Goal: Task Accomplishment & Management: Use online tool/utility

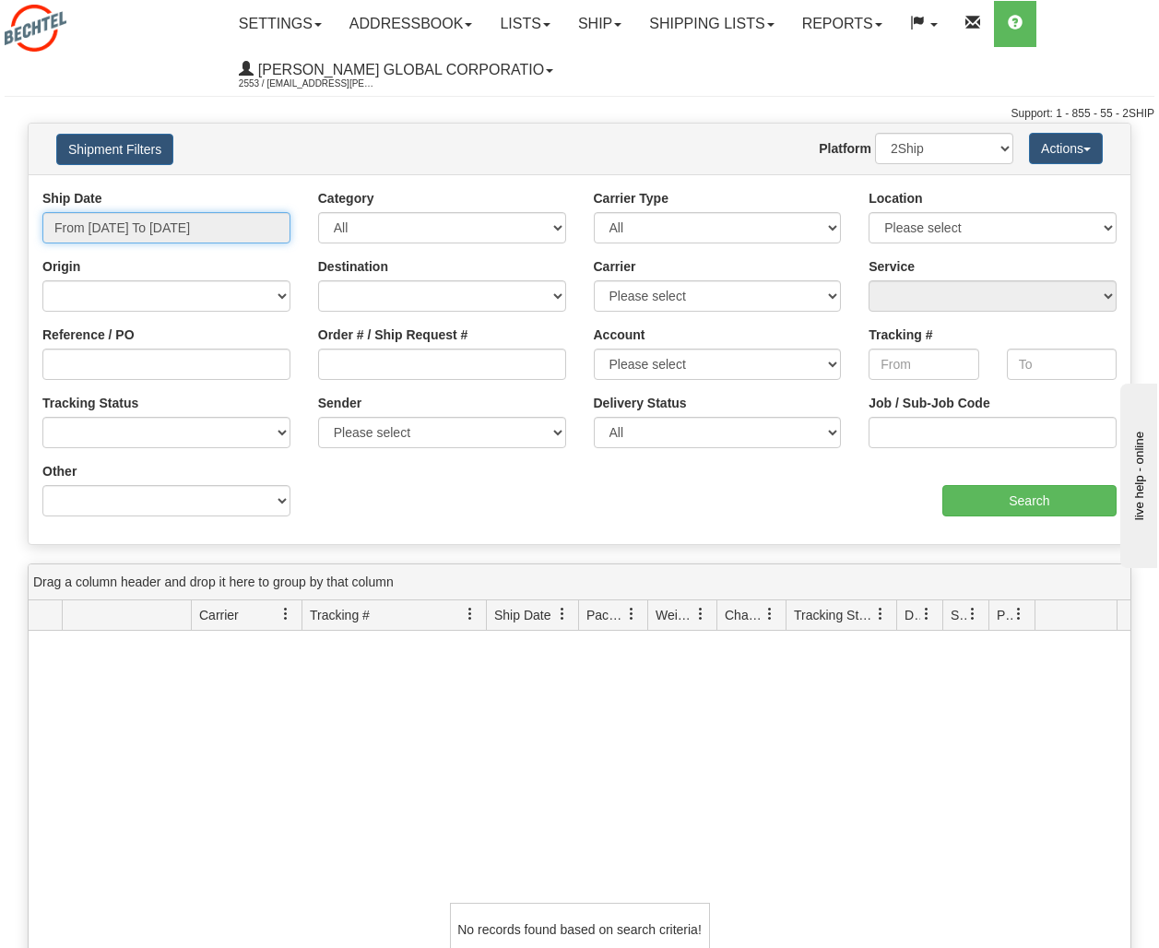
click at [238, 223] on input "From 08/24/2025 To 08/25/2025" at bounding box center [166, 227] width 248 height 31
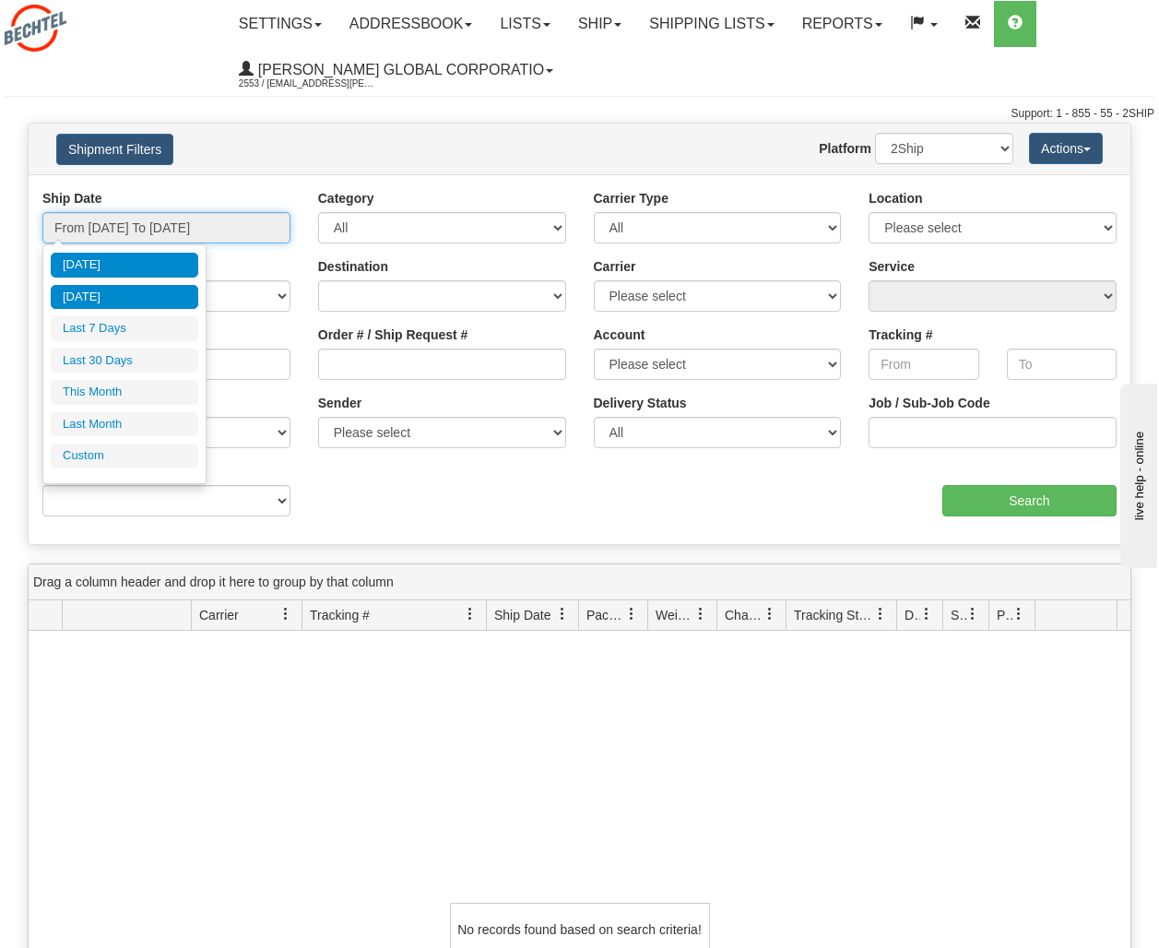
type input "08/24/2025"
type input "[DATE]"
type input "08/01/2025"
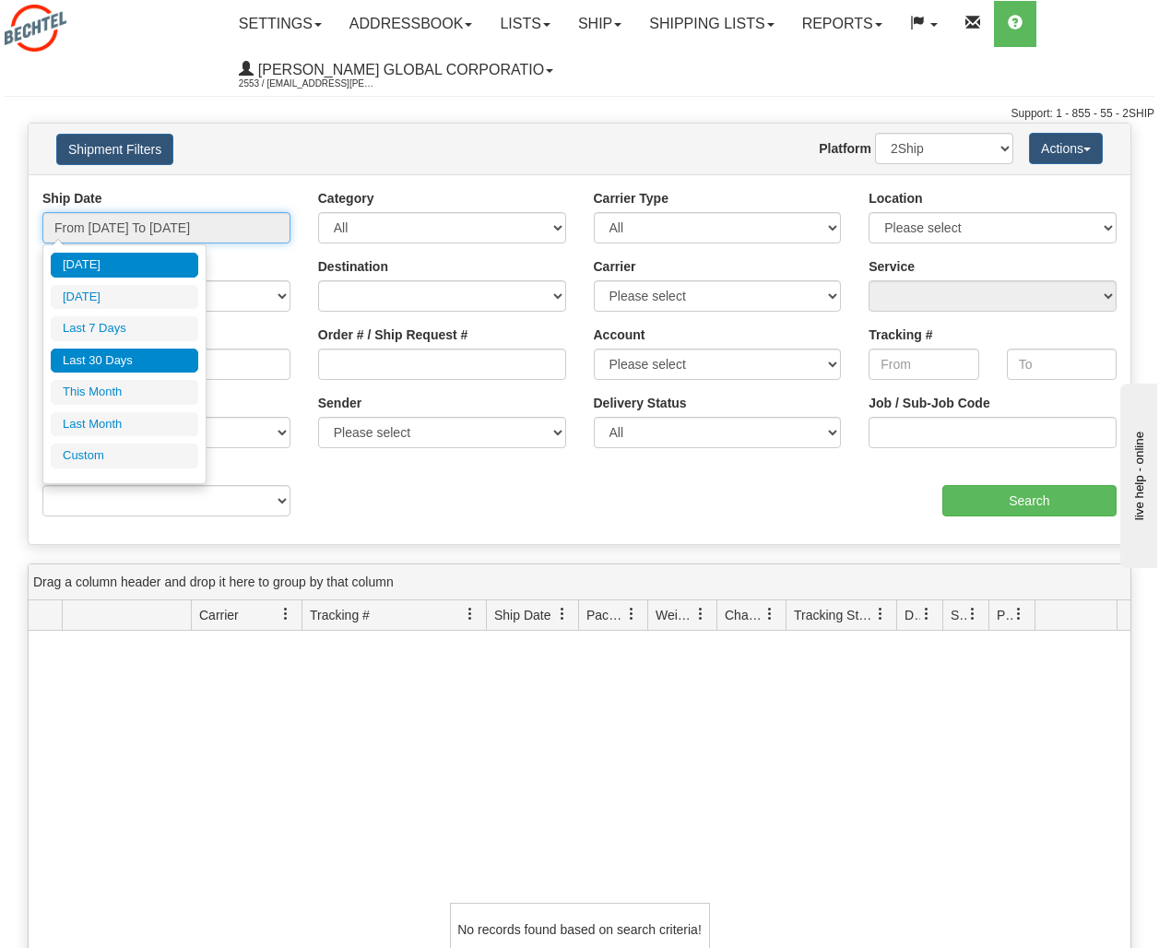
type input "08/31/2025"
type input "07/01/2025"
type input "07/31/2025"
type input "[DATE]"
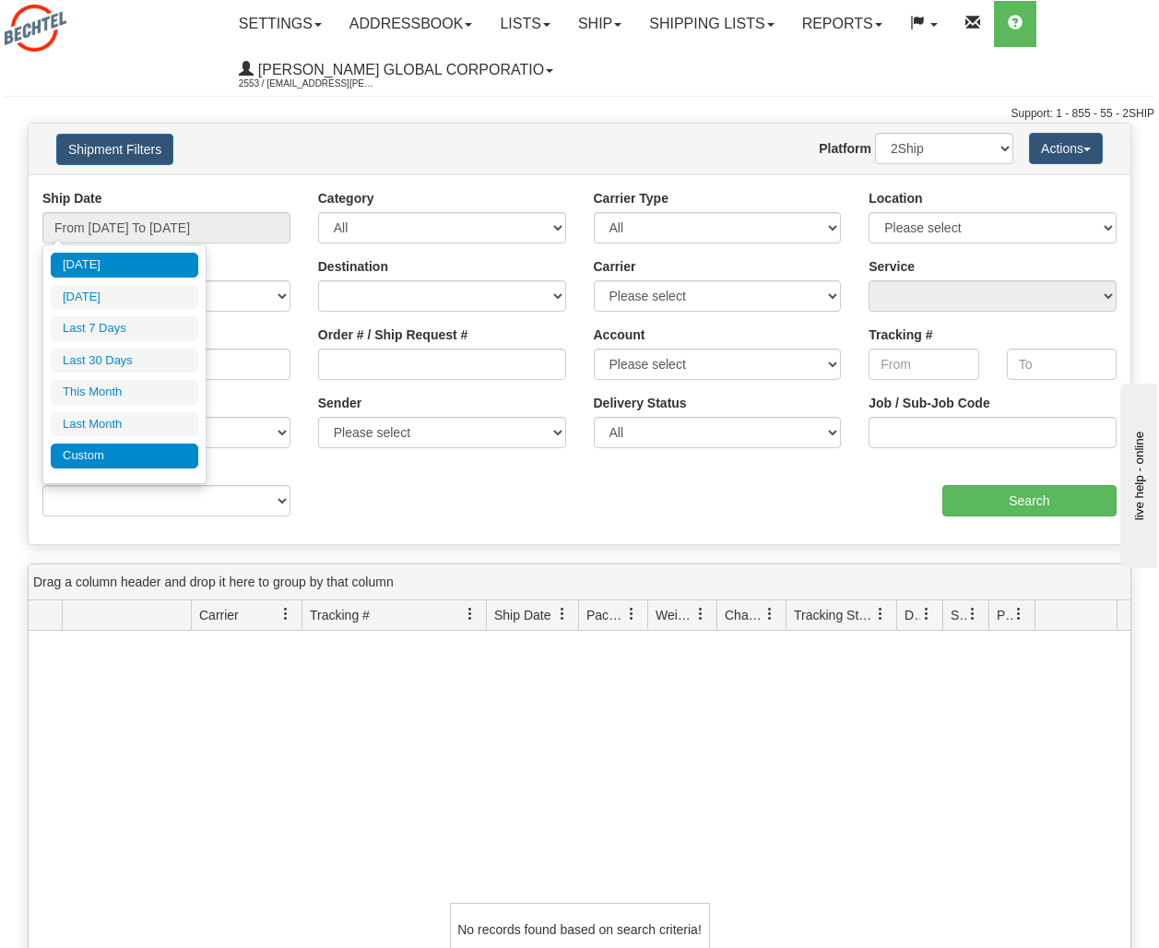
click at [123, 456] on li "Custom" at bounding box center [125, 456] width 148 height 25
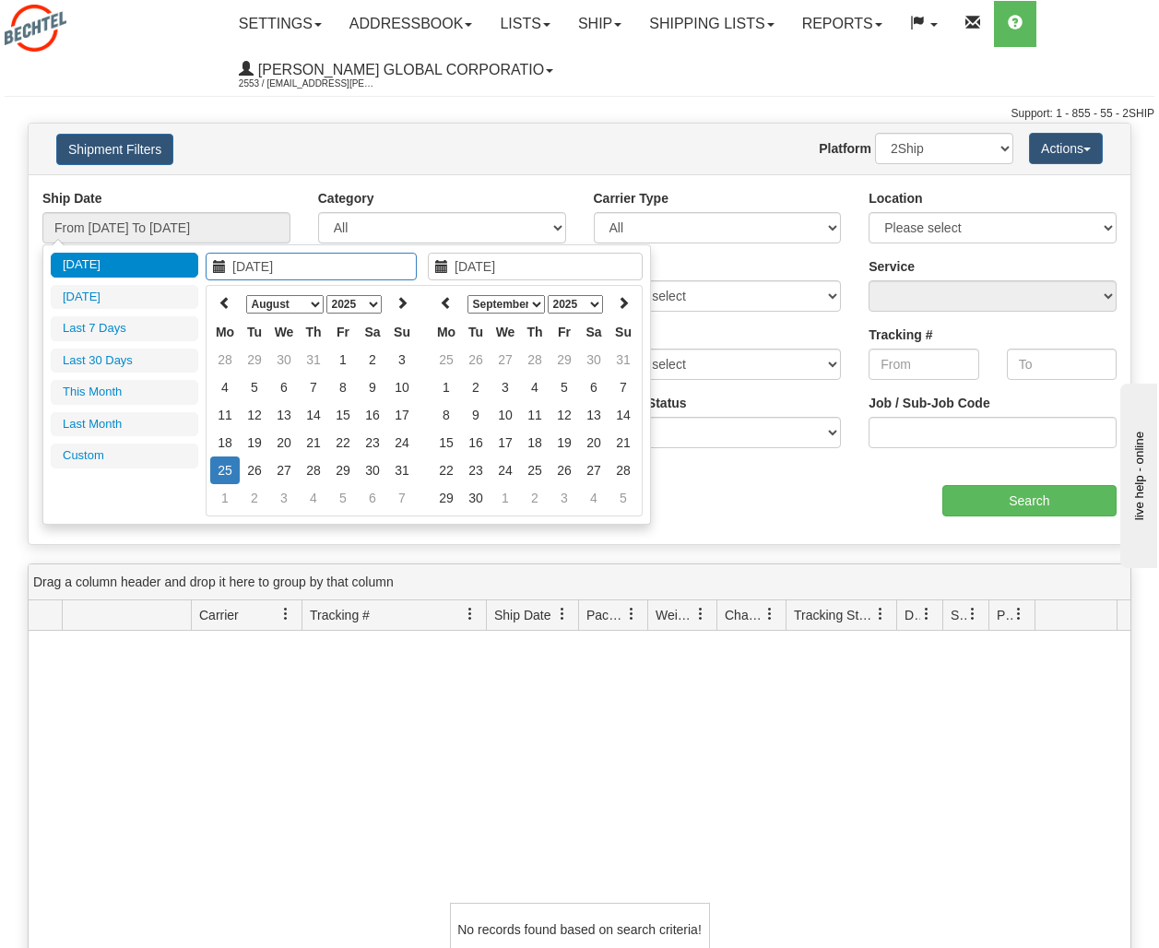
click at [314, 300] on select "January February March April May June July August September October November De…" at bounding box center [284, 304] width 77 height 18
type input "07/01/2025"
click at [256, 353] on td "1" at bounding box center [255, 360] width 30 height 28
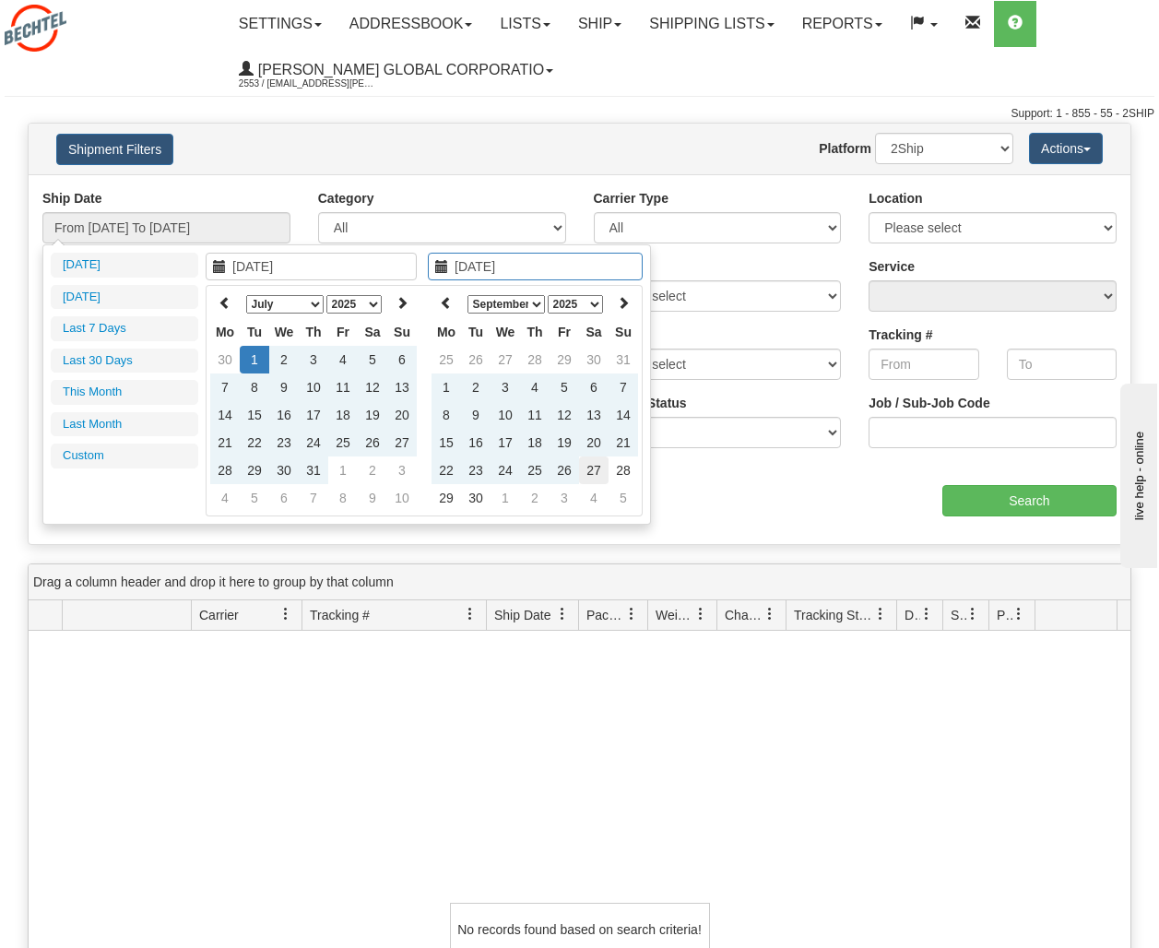
type input "09/27/2025"
click at [805, 486] on div "aaa Search" at bounding box center [856, 489] width 552 height 54
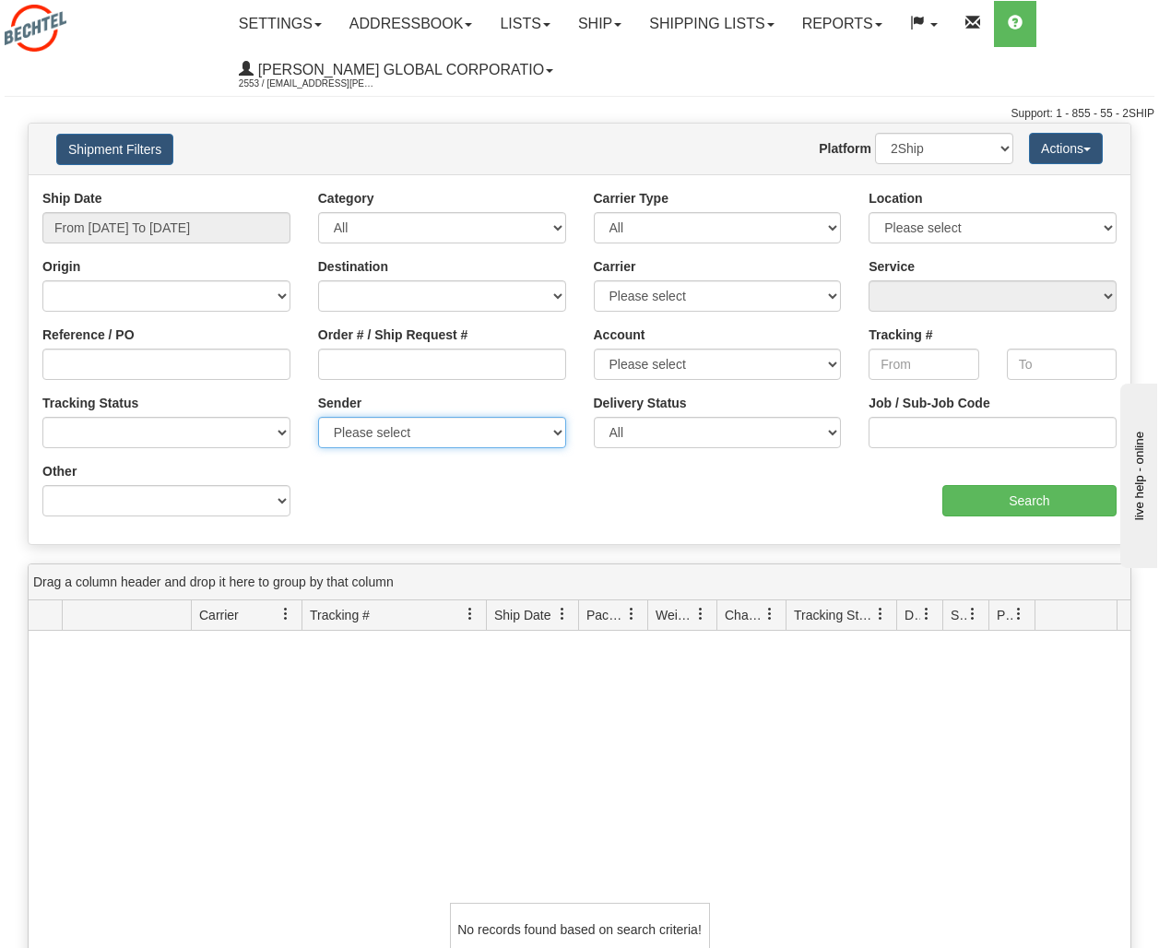
click at [483, 435] on select "Please select Bechtel, Hauck, Kimberly Hauck, (US) Bechtel, Hauck, Kimberly Hau…" at bounding box center [442, 432] width 248 height 31
click at [318, 417] on select "Please select Bechtel, Hauck, Kimberly Hauck, (US) Bechtel, Hauck, Kimberly Hau…" at bounding box center [442, 432] width 248 height 31
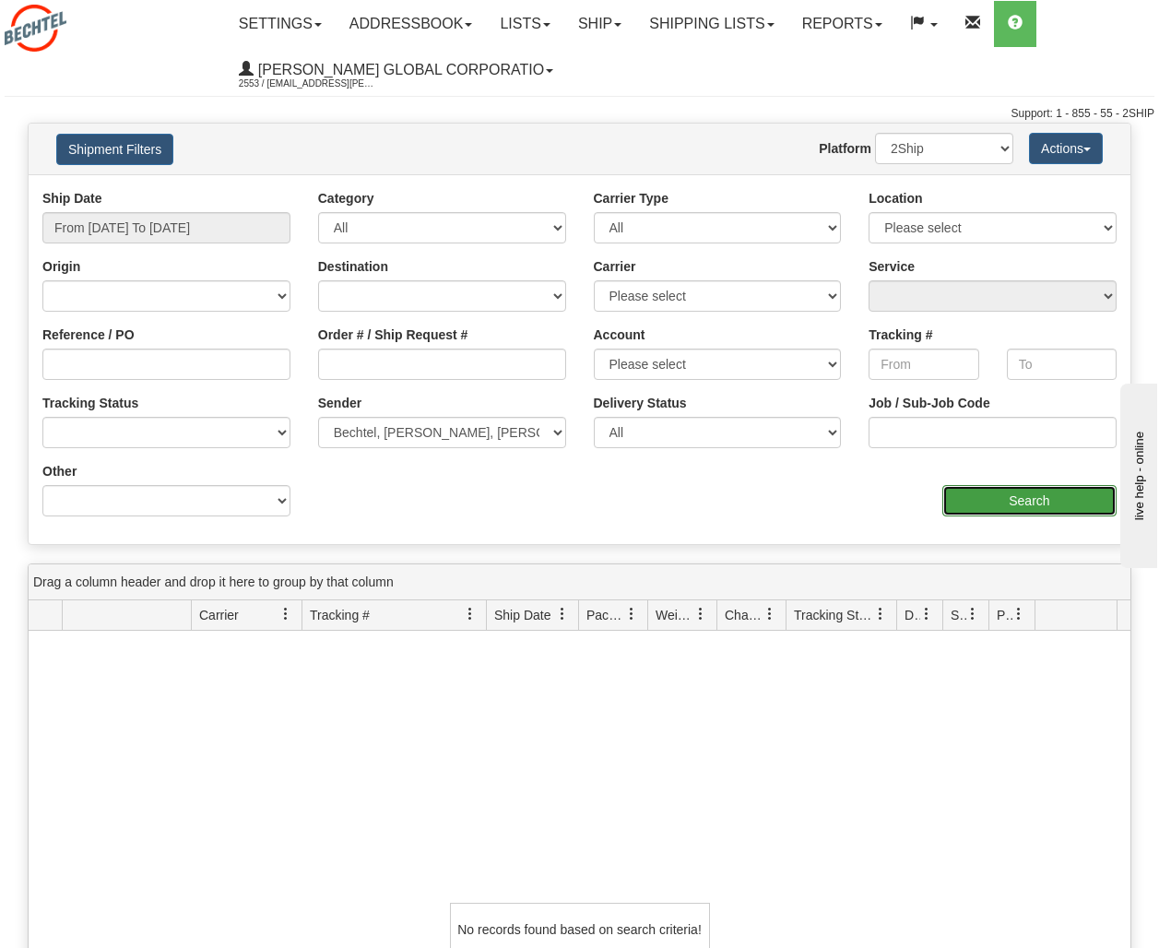
click at [1028, 504] on input "Search" at bounding box center [1030, 500] width 174 height 31
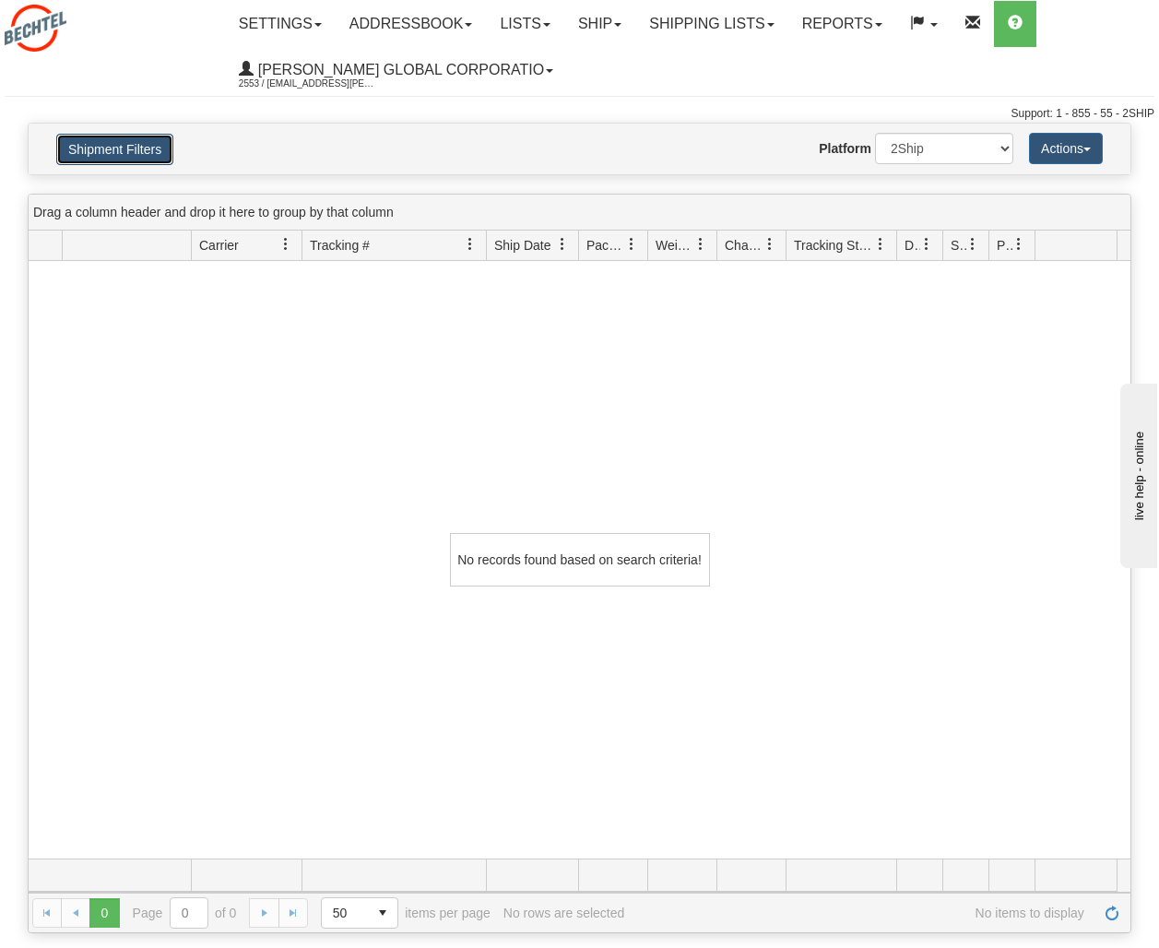
click at [124, 144] on button "Shipment Filters" at bounding box center [114, 149] width 117 height 31
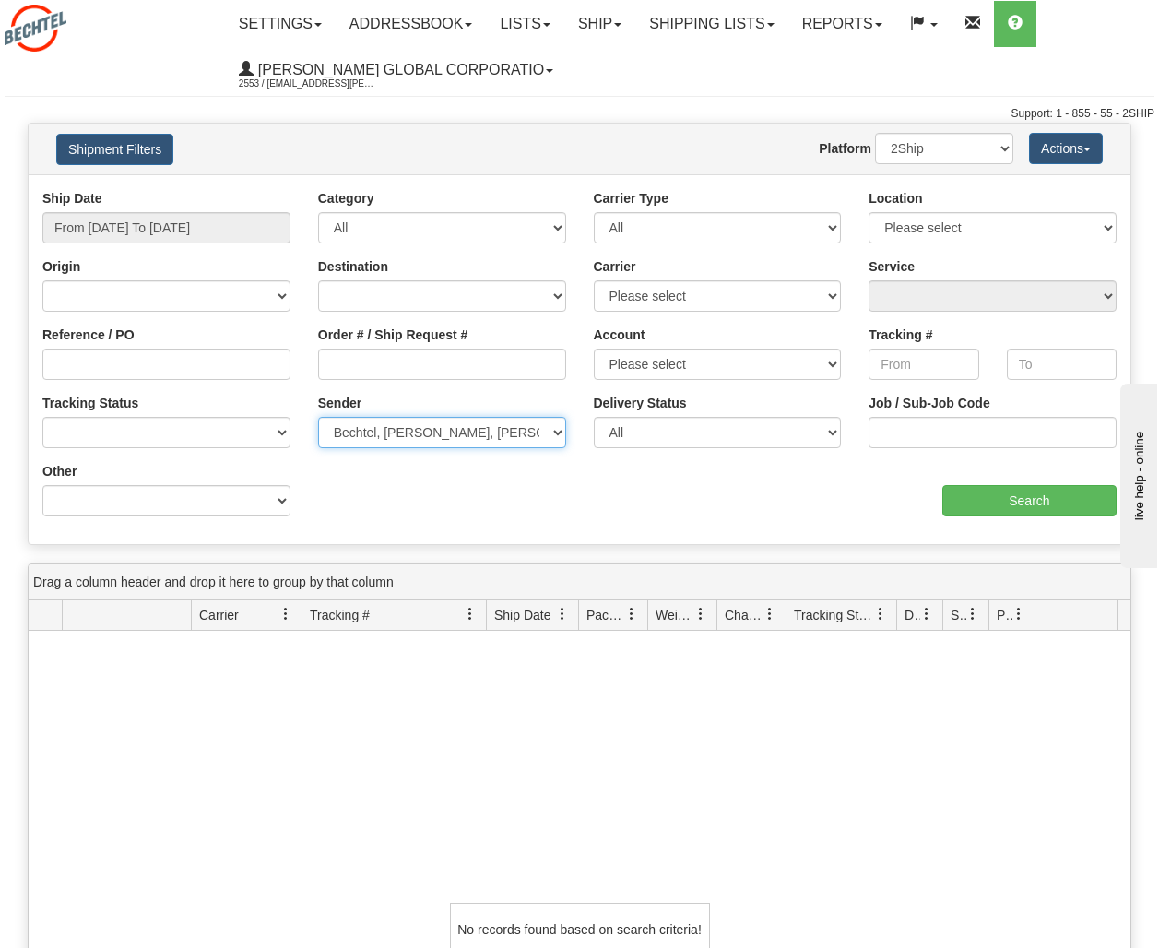
click at [520, 443] on select "Please select Bechtel, Hauck, Kimberly Hauck, (US) Bechtel, Hauck, Kimberly Hau…" at bounding box center [442, 432] width 248 height 31
select select "151572"
click at [318, 417] on select "Please select Bechtel, Hauck, Kimberly Hauck, (US) Bechtel, Hauck, Kimberly Hau…" at bounding box center [442, 432] width 248 height 31
type input "[DATE]"
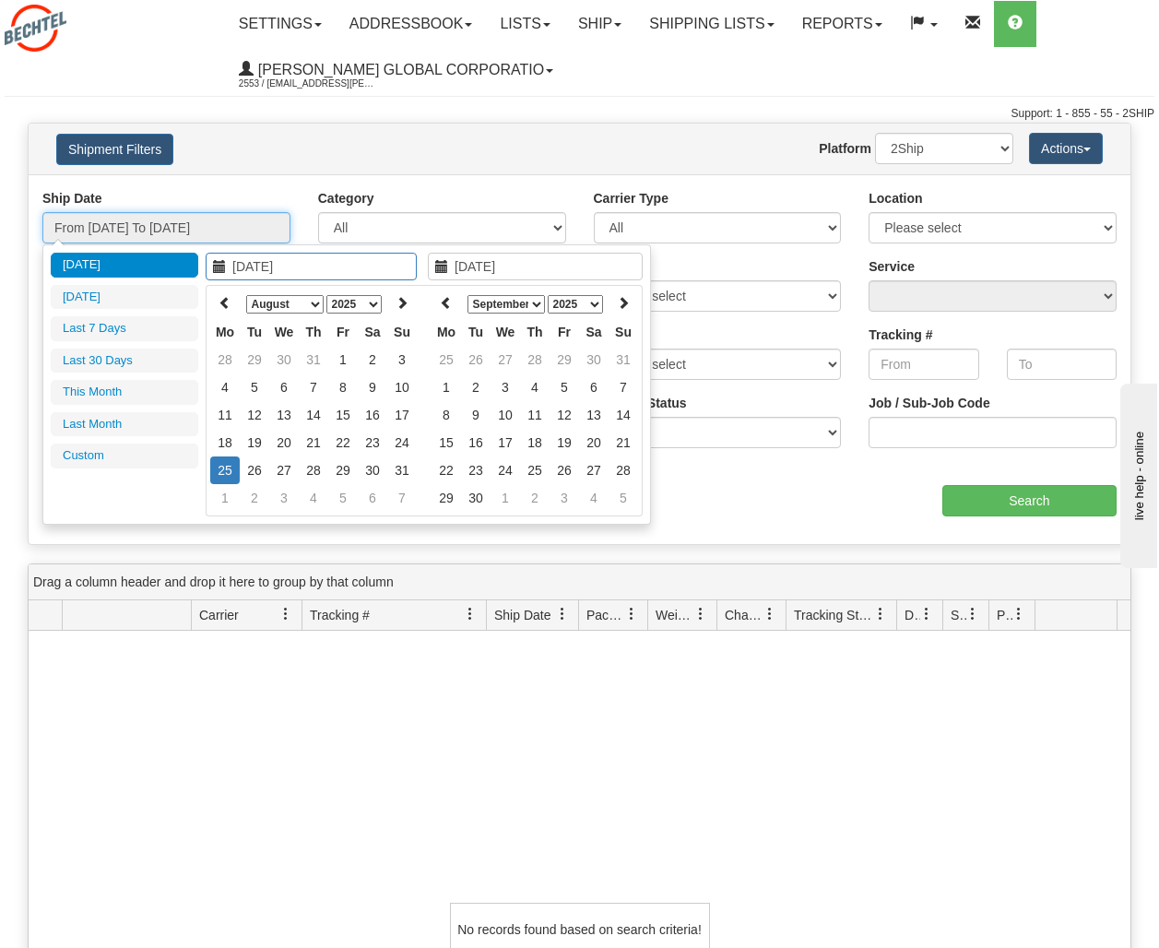
click at [261, 213] on input "From 08/24/2025 To 08/25/2025" at bounding box center [166, 227] width 248 height 31
click at [222, 303] on icon at bounding box center [225, 302] width 13 height 13
type input "07/01/2025"
click at [260, 359] on td "1" at bounding box center [255, 360] width 30 height 28
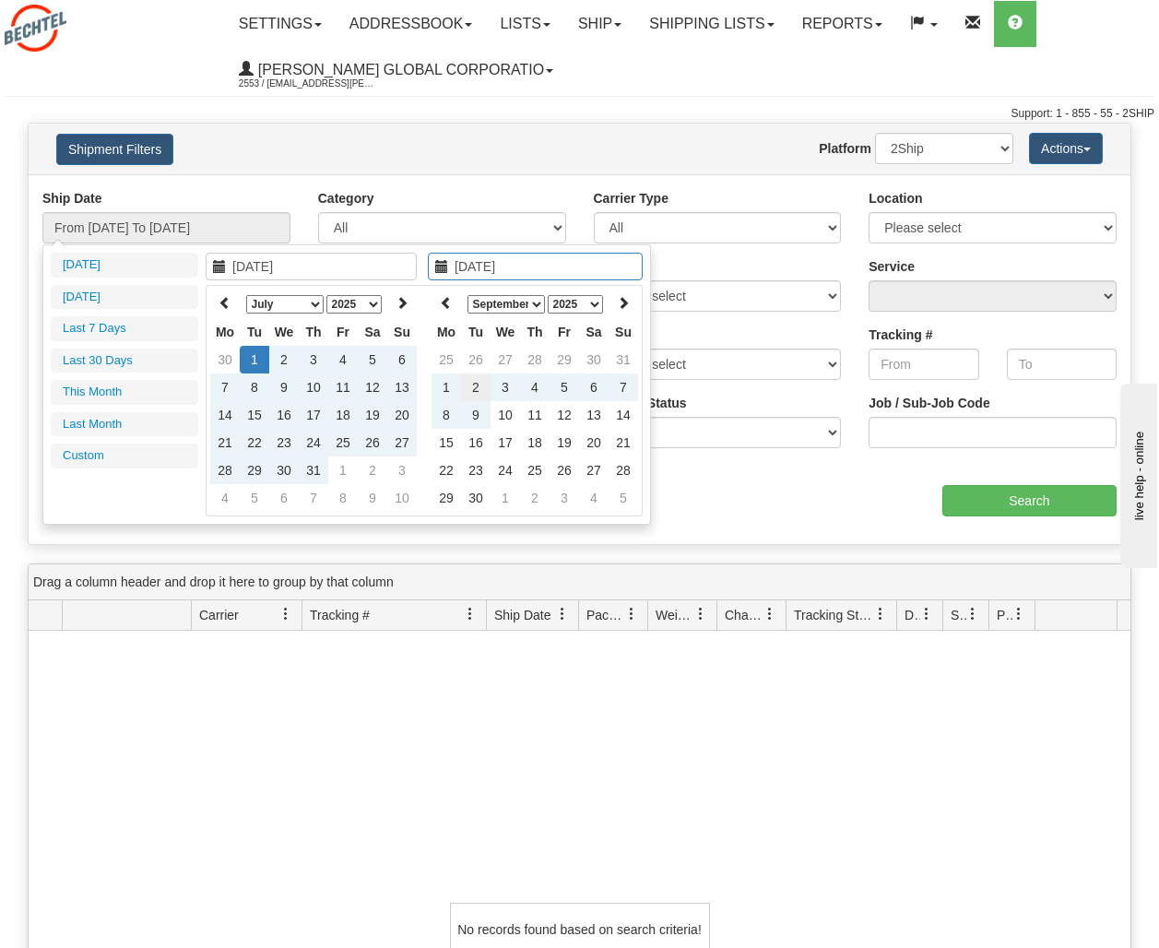
type input "09/02/2025"
click at [480, 386] on td "2" at bounding box center [476, 388] width 30 height 28
type input "From 07/01/2025 To 09/02/2025"
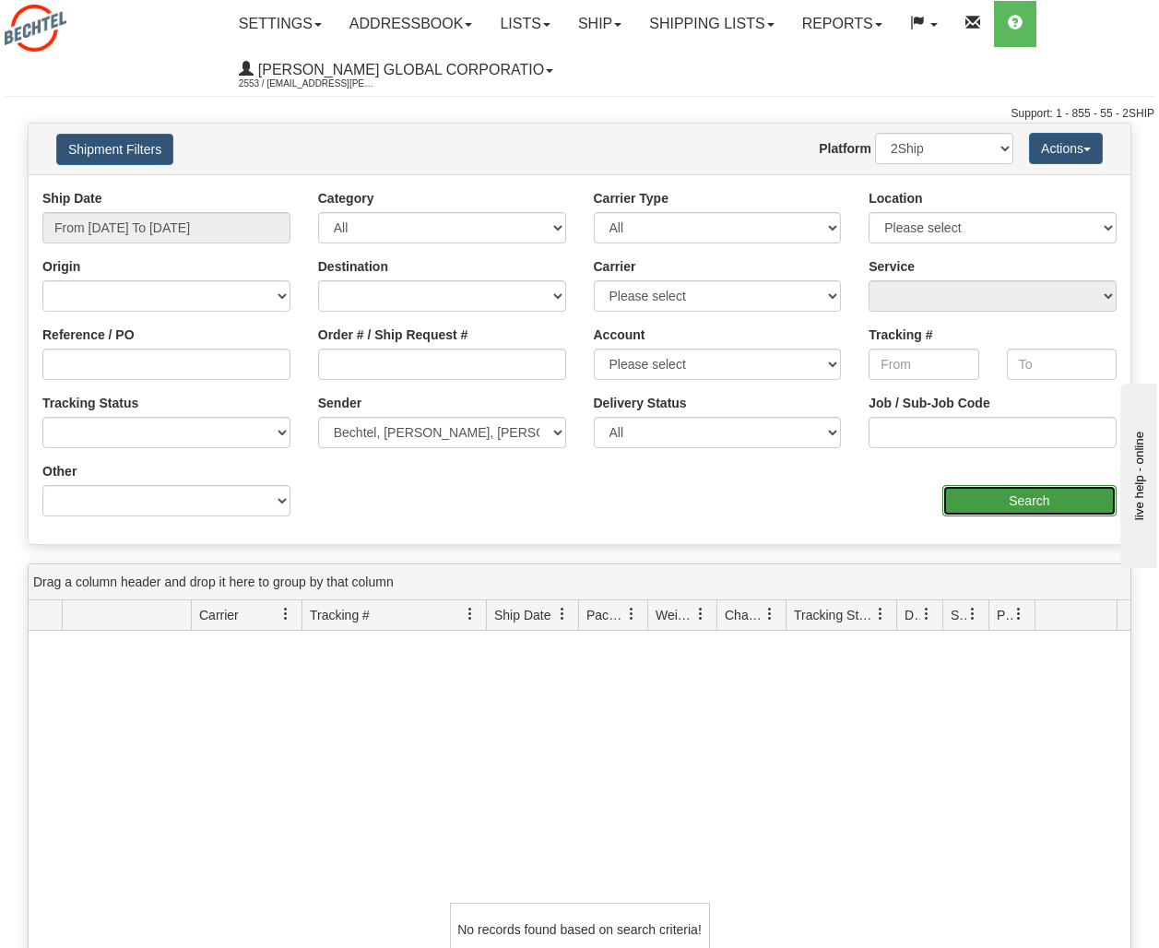
click at [1013, 506] on input "Search" at bounding box center [1030, 500] width 174 height 31
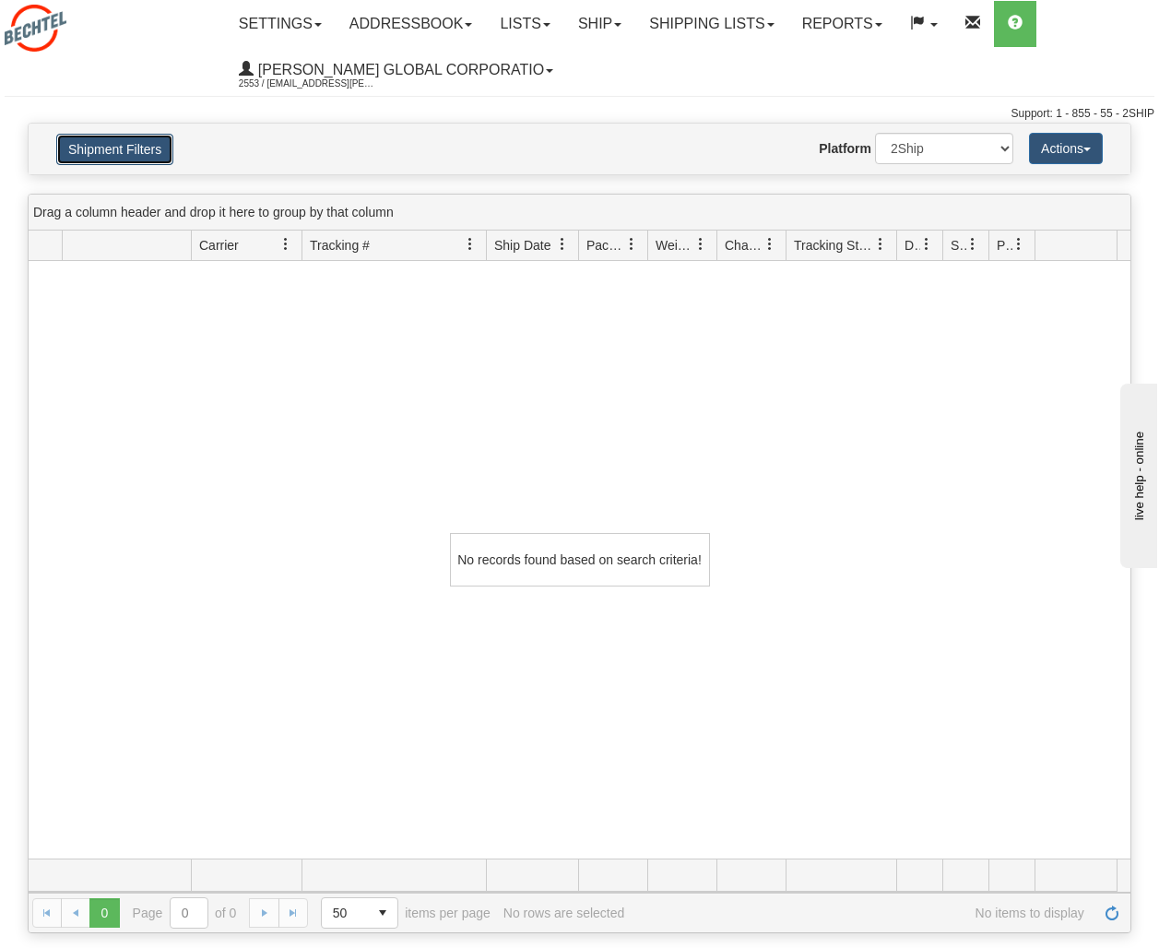
click at [152, 136] on button "Shipment Filters" at bounding box center [114, 149] width 117 height 31
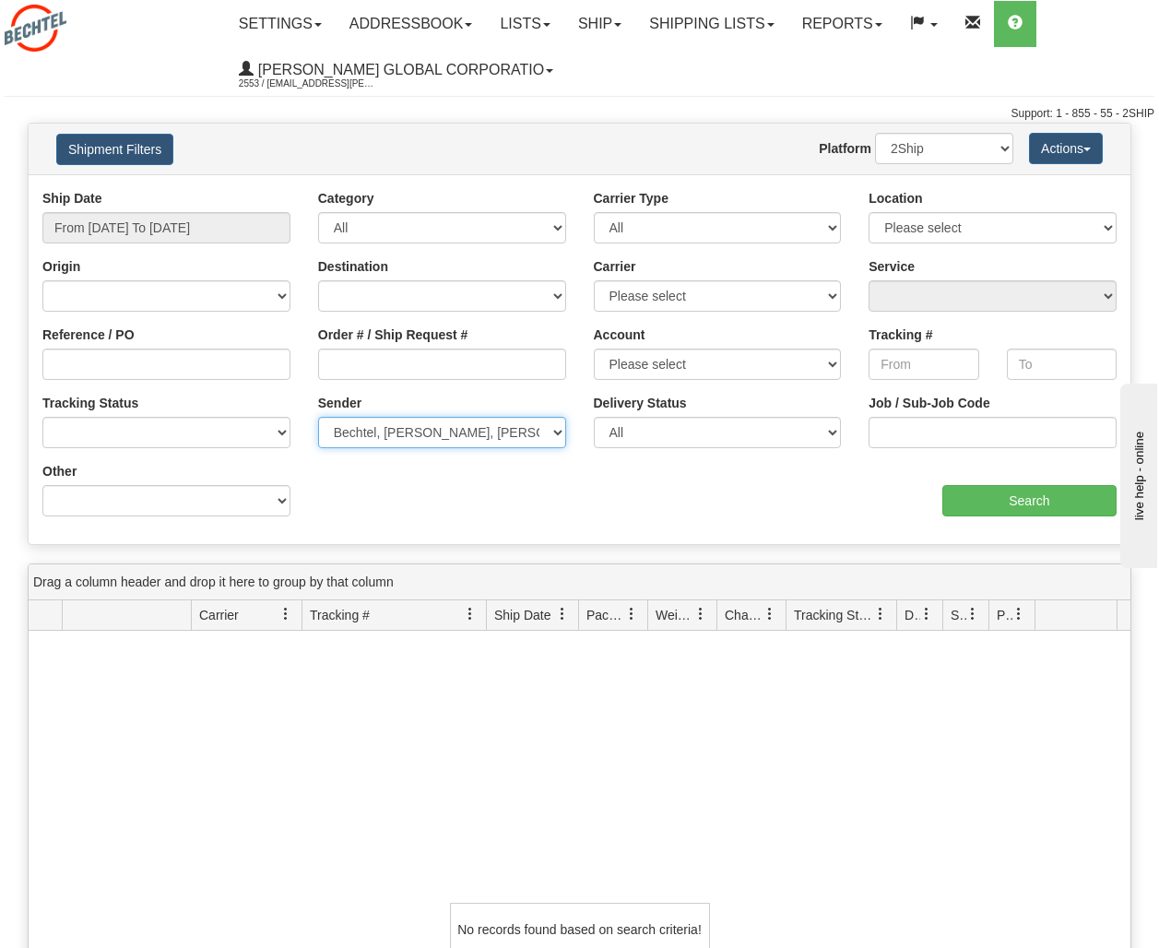
click at [466, 430] on select "Please select Bechtel, Hauck, Kimberly Hauck, (US) Bechtel, Hauck, Kimberly Hau…" at bounding box center [442, 432] width 248 height 31
select select "163366"
click at [318, 417] on select "Please select Bechtel, Hauck, Kimberly Hauck, (US) Bechtel, Hauck, Kimberly Hau…" at bounding box center [442, 432] width 248 height 31
click at [987, 504] on input "Search" at bounding box center [1030, 500] width 174 height 31
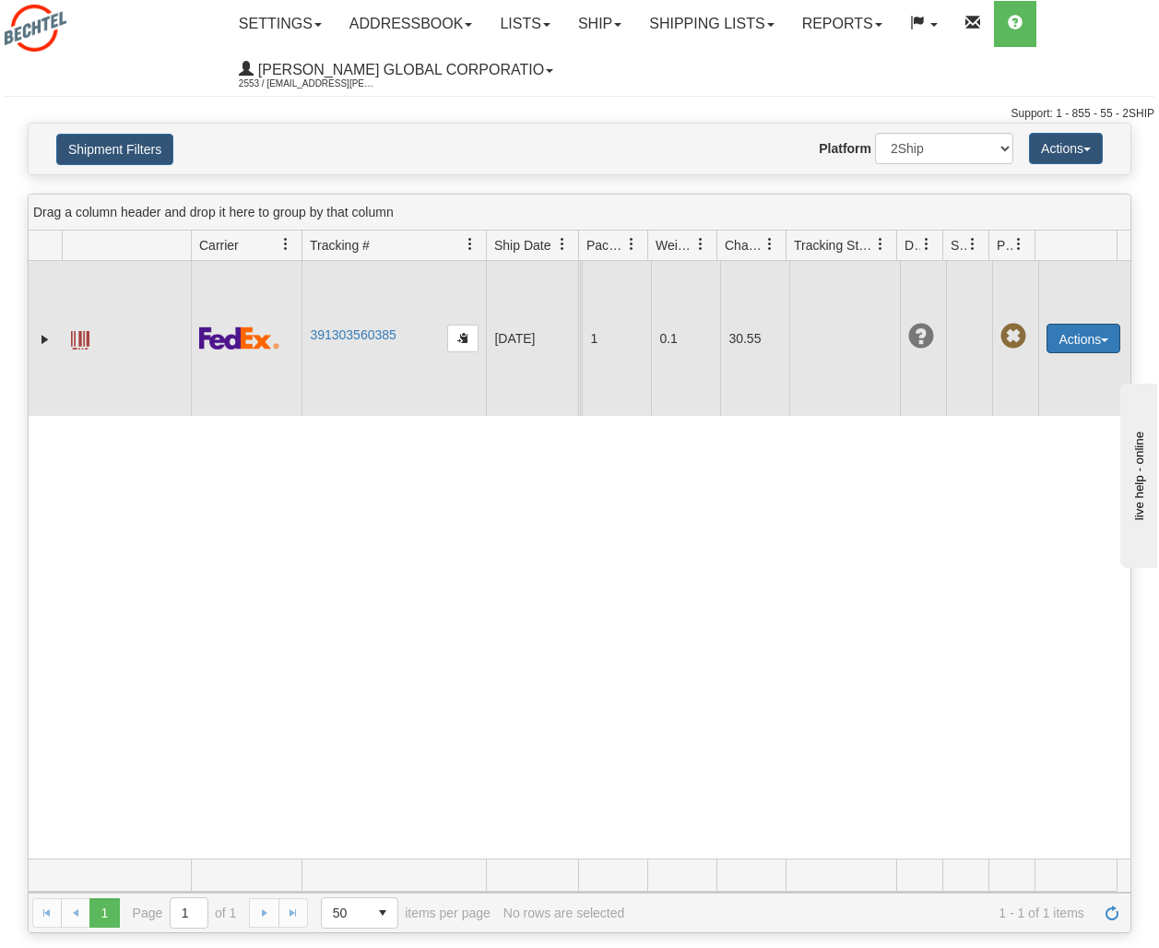
click at [1093, 353] on button "Actions" at bounding box center [1084, 339] width 74 height 30
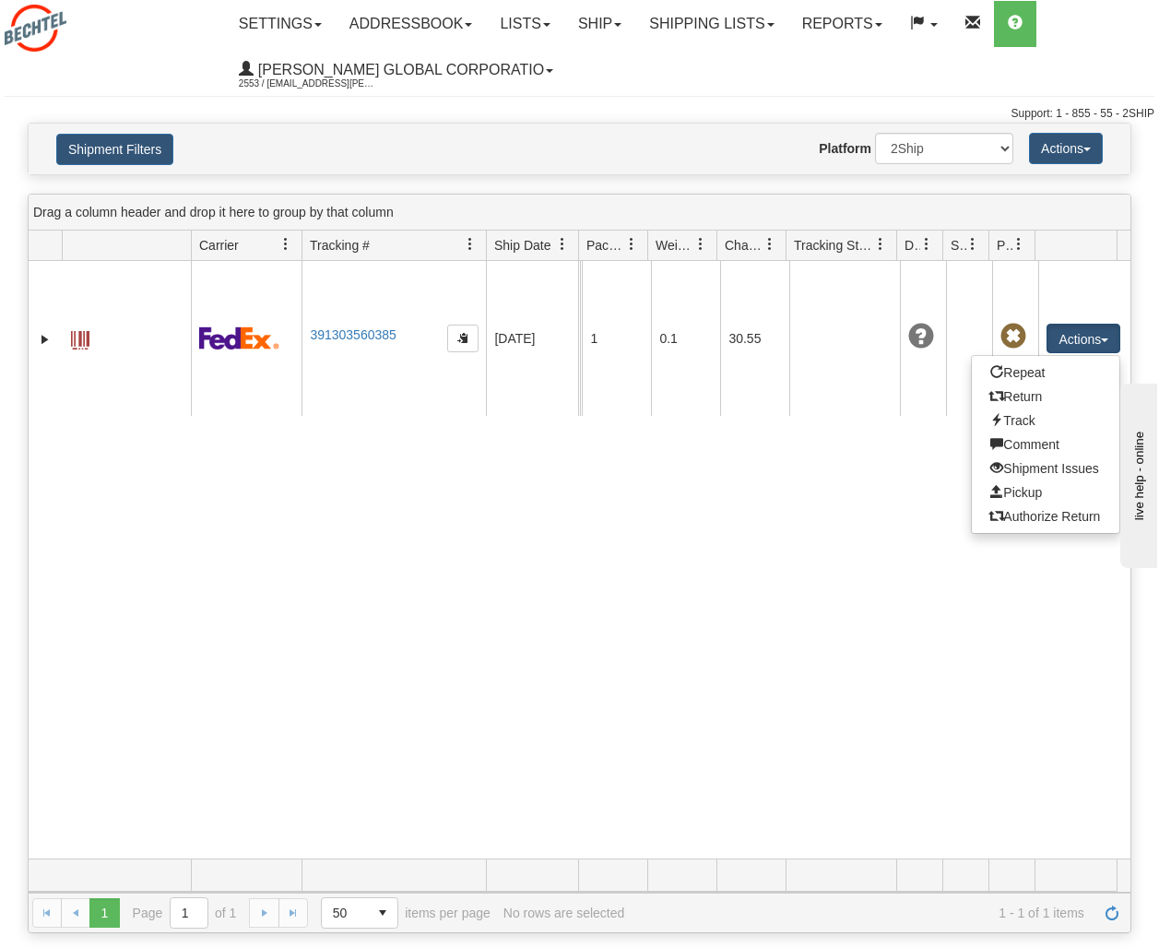
click at [1028, 561] on div "31339496 2553 391303560385 07/22/2025 07/22/2025 02:29:00 PM Bechtel Kimberly H…" at bounding box center [580, 560] width 1102 height 598
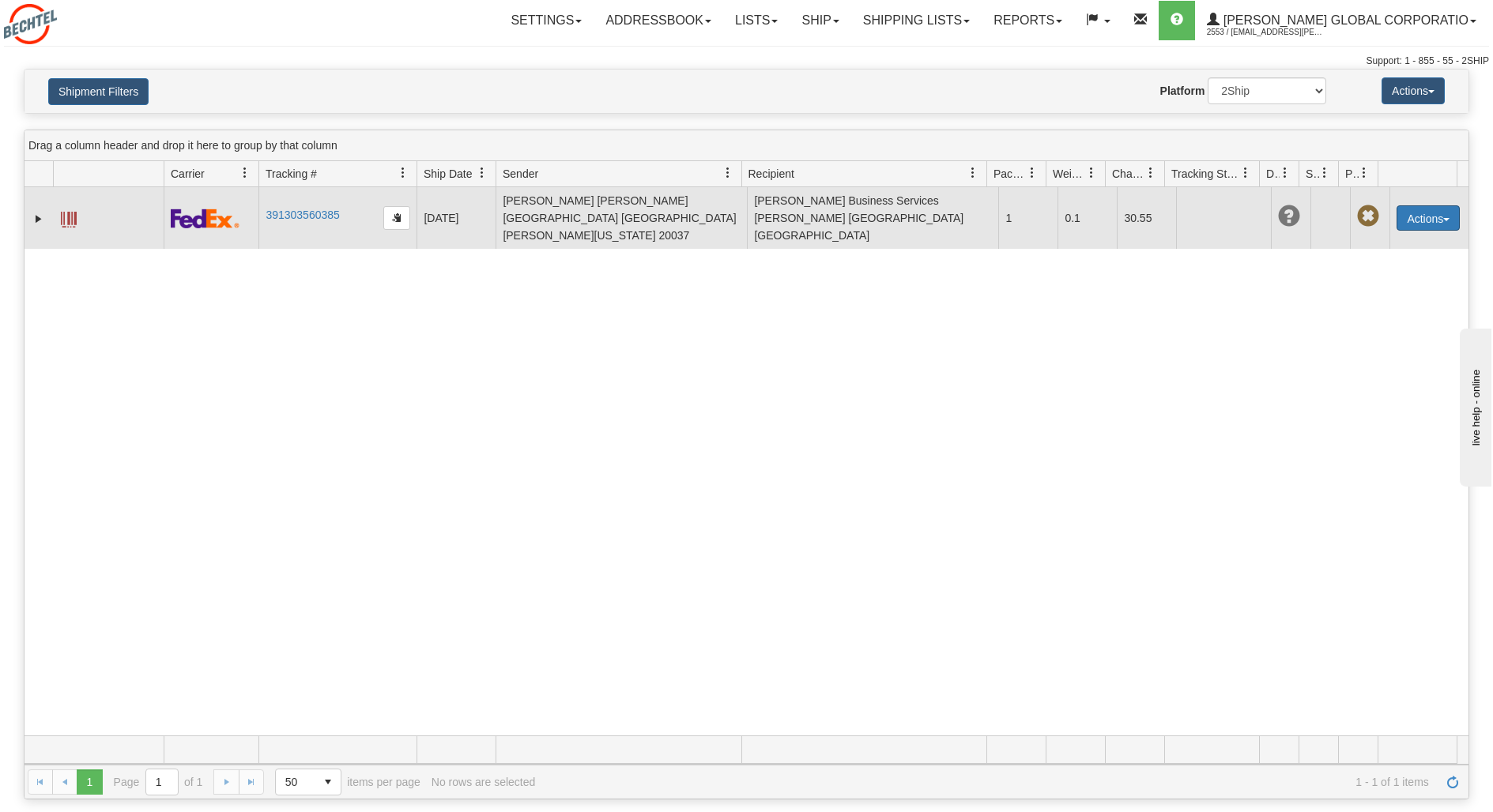
click at [992, 206] on button "Actions" at bounding box center [1429, 218] width 63 height 26
click at [992, 242] on link "Repeat" at bounding box center [1396, 248] width 127 height 21
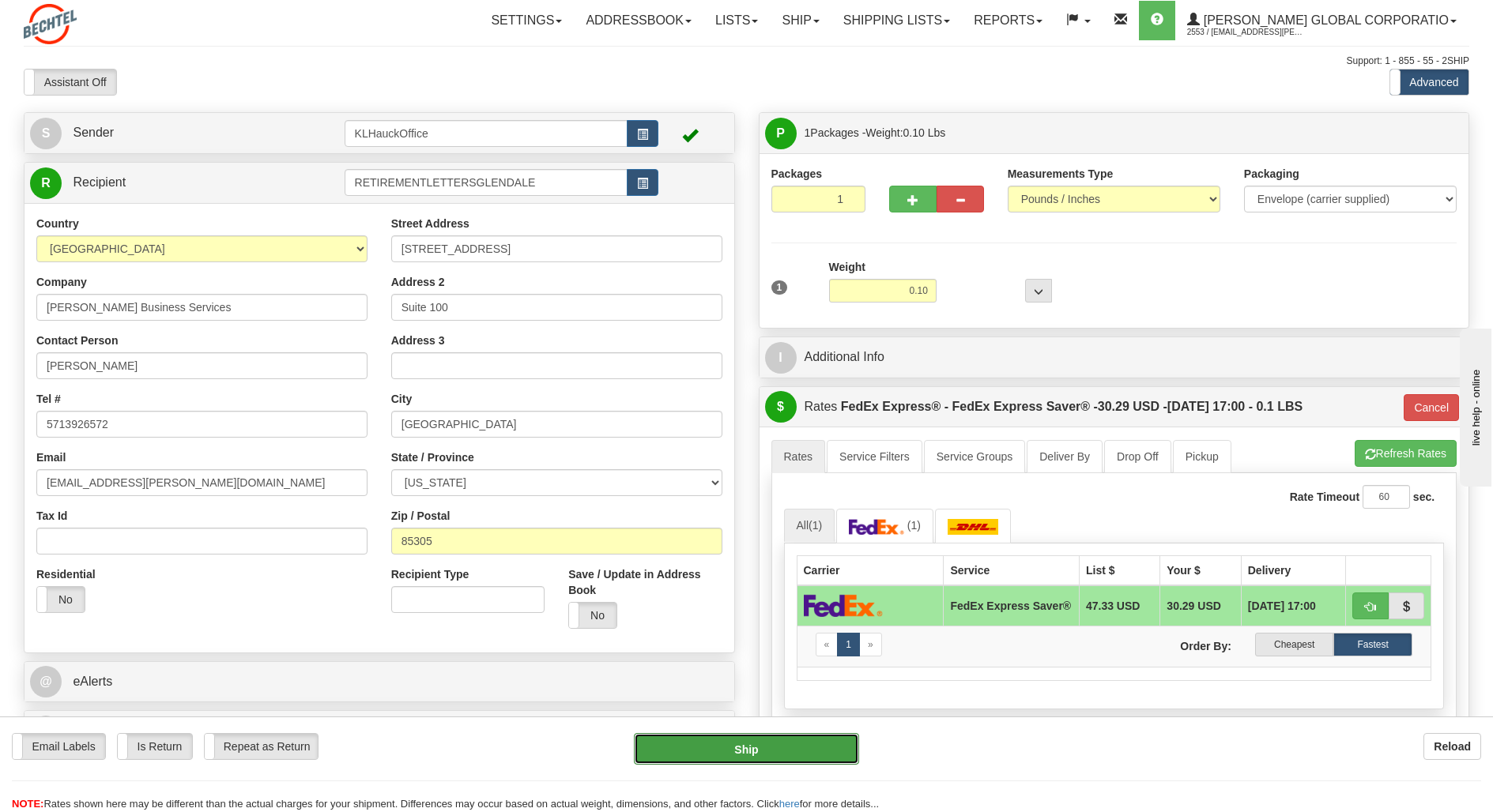
click at [758, 746] on button "Ship" at bounding box center [746, 749] width 225 height 32
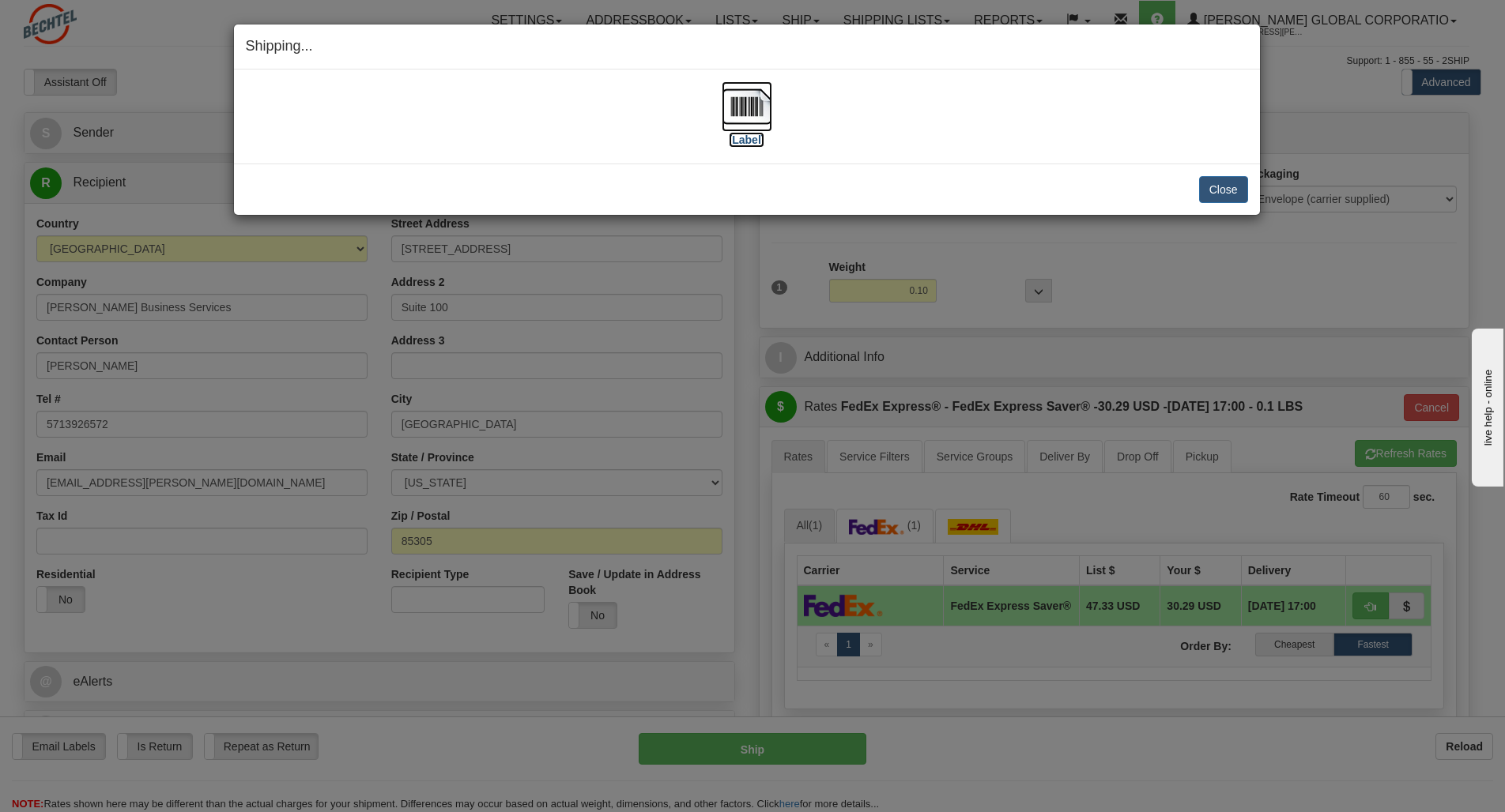
click at [744, 108] on img at bounding box center [747, 106] width 51 height 51
